Goal: Task Accomplishment & Management: Use online tool/utility

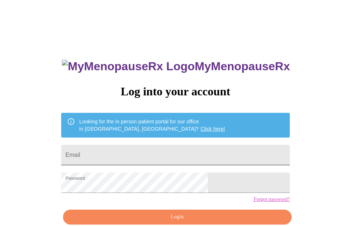
click at [196, 151] on input "Email" at bounding box center [175, 155] width 229 height 20
type input "jamilacollinsreedy@gmail.com"
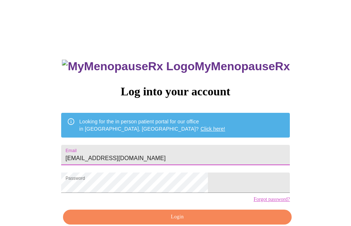
click at [161, 224] on button "Login" at bounding box center [177, 217] width 229 height 15
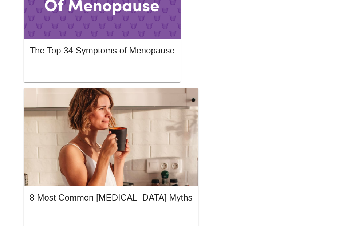
scroll to position [415, 0]
